Goal: Navigation & Orientation: Find specific page/section

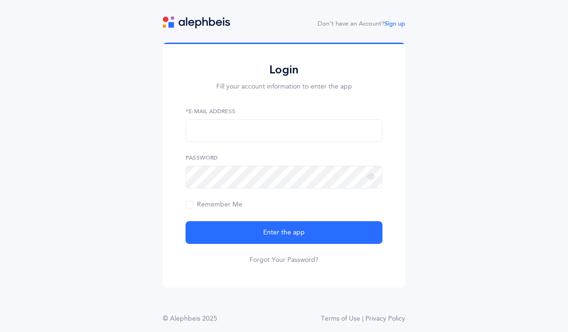
scroll to position [11, 0]
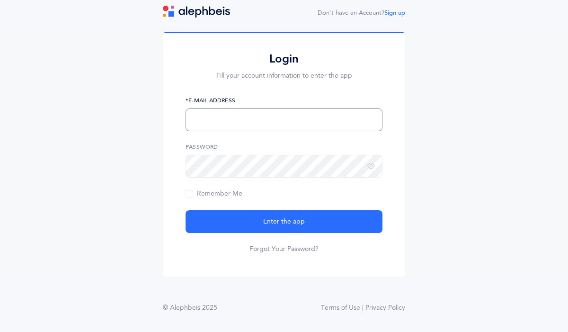
click at [326, 114] on input "text" at bounding box center [284, 119] width 197 height 23
type input "orachamim@netivot.com"
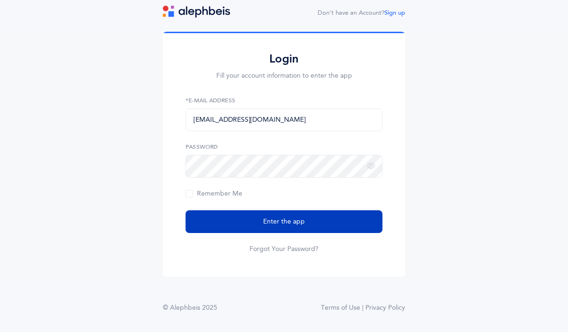
click at [285, 229] on button "Enter the app" at bounding box center [284, 221] width 197 height 23
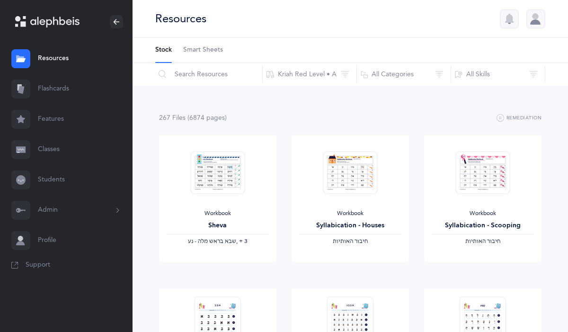
click at [59, 178] on link "Students" at bounding box center [66, 180] width 133 height 30
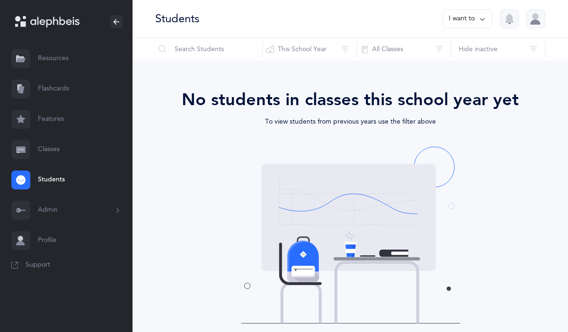
click at [59, 151] on link "Classes" at bounding box center [66, 149] width 133 height 30
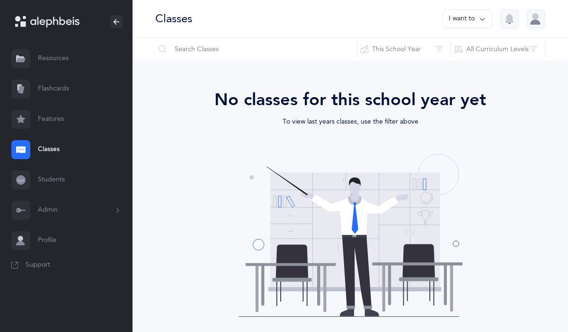
click at [46, 204] on button "Admin" at bounding box center [66, 210] width 133 height 30
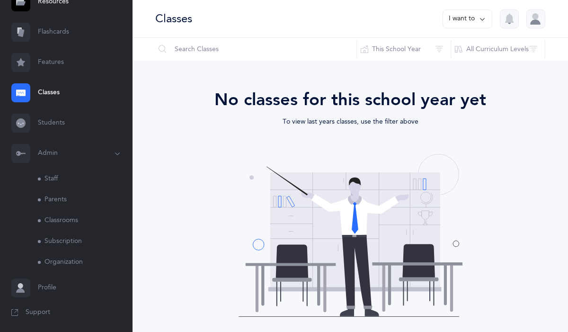
scroll to position [58, 0]
